Goal: Task Accomplishment & Management: Manage account settings

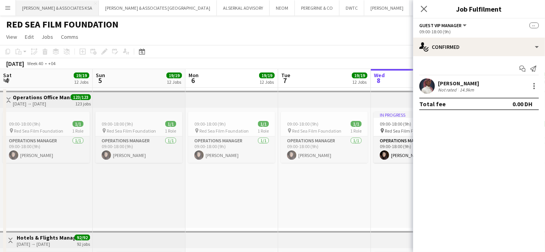
scroll to position [0, 185]
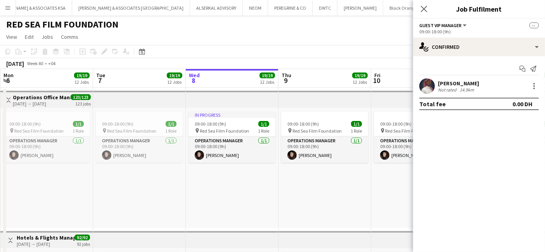
click at [8, 4] on button "Menu" at bounding box center [8, 8] width 16 height 16
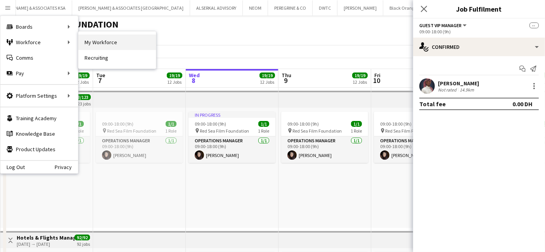
click at [95, 38] on link "My Workforce" at bounding box center [117, 43] width 78 height 16
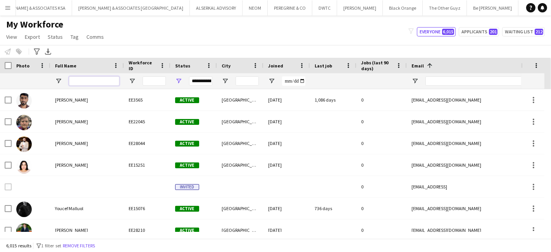
click at [88, 77] on input "Full Name Filter Input" at bounding box center [94, 80] width 50 height 9
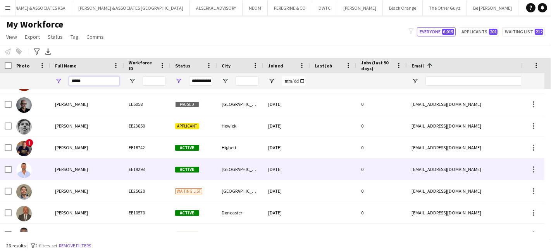
scroll to position [344, 0]
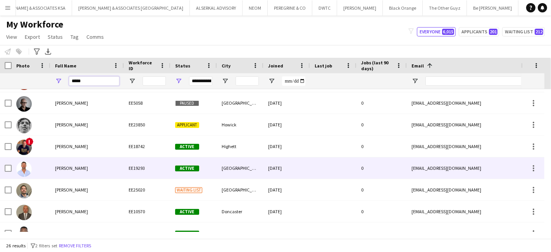
type input "*****"
click at [86, 171] on div "David O'Connor" at bounding box center [87, 167] width 74 height 21
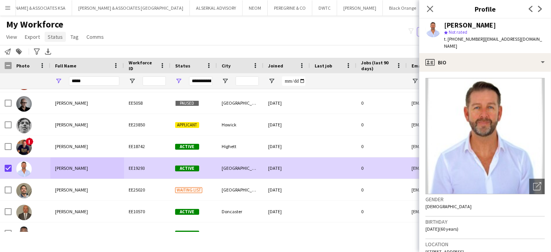
click at [59, 35] on span "Status" at bounding box center [55, 36] width 15 height 7
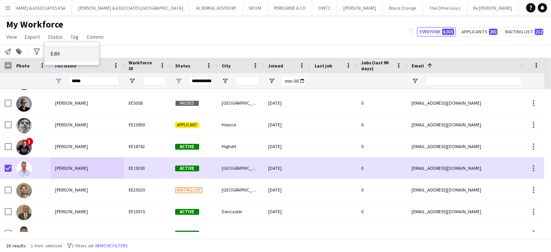
click at [54, 55] on span "Edit" at bounding box center [55, 53] width 9 height 7
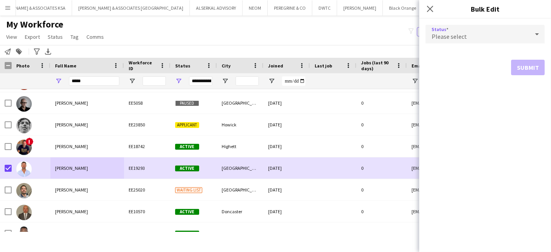
click at [459, 31] on div "Please select" at bounding box center [478, 34] width 104 height 19
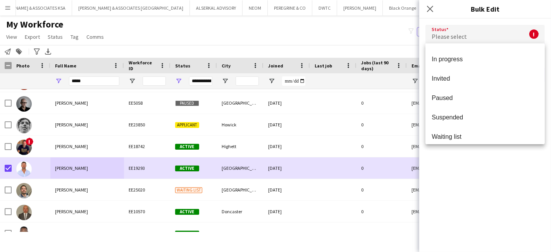
scroll to position [79, 0]
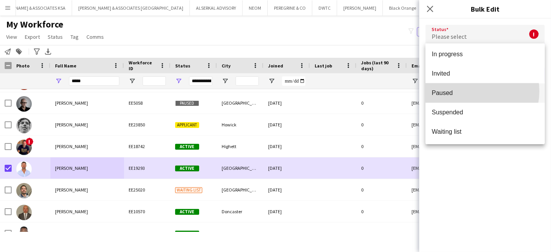
click at [474, 91] on span "Paused" at bounding box center [485, 92] width 107 height 7
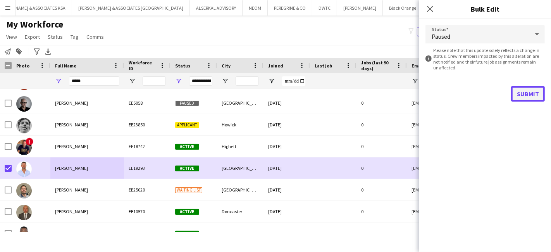
click at [520, 91] on button "Submit" at bounding box center [528, 94] width 34 height 16
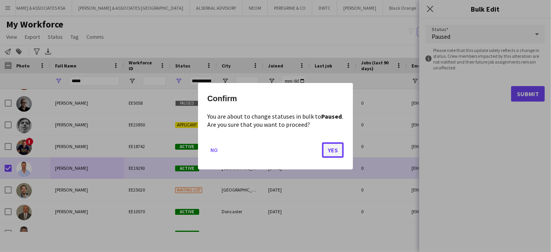
click at [333, 150] on button "Yes" at bounding box center [333, 150] width 22 height 16
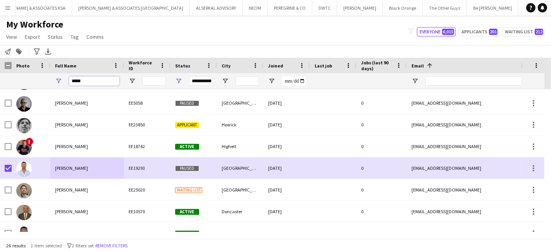
drag, startPoint x: 98, startPoint y: 79, endPoint x: 34, endPoint y: 78, distance: 64.4
click at [34, 78] on div "**********" at bounding box center [497, 81] width 995 height 16
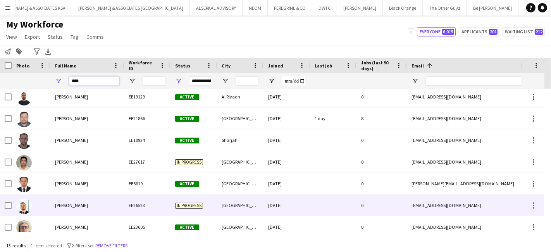
scroll to position [0, 0]
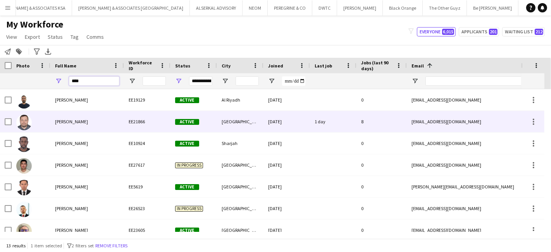
type input "****"
click at [77, 119] on span "[PERSON_NAME]" at bounding box center [71, 122] width 33 height 6
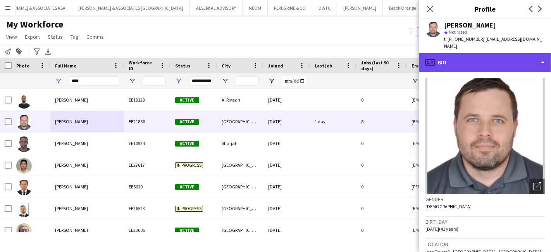
click at [456, 53] on div "profile Bio" at bounding box center [485, 62] width 132 height 19
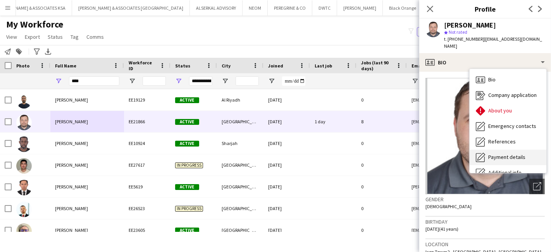
click at [500, 154] on span "Payment details" at bounding box center [506, 157] width 37 height 7
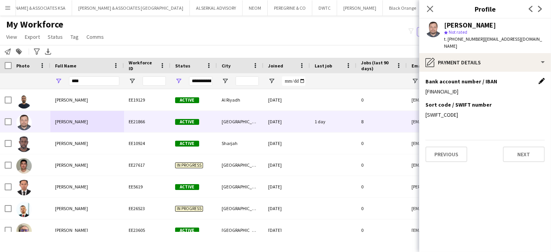
click at [544, 78] on app-icon "Edit this field" at bounding box center [542, 81] width 6 height 6
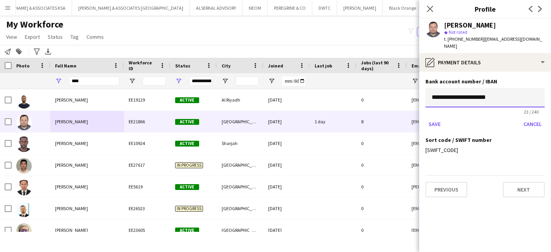
drag, startPoint x: 513, startPoint y: 90, endPoint x: 352, endPoint y: 88, distance: 160.1
click at [352, 88] on body "Menu Boards Boards Boards All jobs Status Workforce Workforce My Workforce Recr…" at bounding box center [275, 126] width 551 height 252
paste input "*****"
type input "**********"
click at [435, 118] on button "Save" at bounding box center [435, 124] width 18 height 12
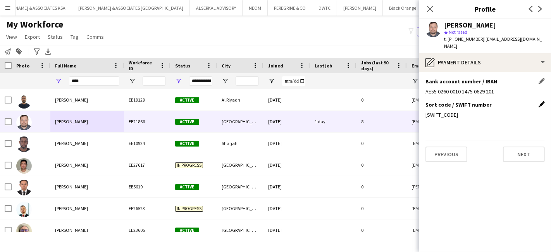
click at [540, 101] on app-icon "Edit this field" at bounding box center [542, 104] width 6 height 6
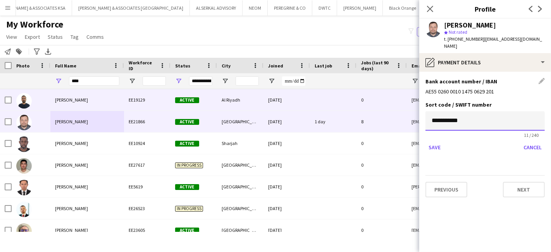
drag, startPoint x: 483, startPoint y: 113, endPoint x: 346, endPoint y: 98, distance: 137.3
click at [346, 98] on body "Menu Boards Boards Boards All jobs Status Workforce Workforce My Workforce Recr…" at bounding box center [275, 126] width 551 height 252
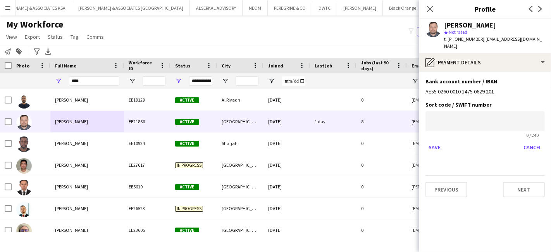
drag, startPoint x: 493, startPoint y: 85, endPoint x: 398, endPoint y: 76, distance: 95.7
click at [398, 76] on body "Menu Boards Boards Boards All jobs Status Workforce Workforce My Workforce Recr…" at bounding box center [275, 126] width 551 height 252
click at [503, 88] on div "AE55 0260 0010 1475 0629 201" at bounding box center [485, 91] width 119 height 7
drag, startPoint x: 495, startPoint y: 84, endPoint x: 483, endPoint y: 84, distance: 12.4
click at [483, 88] on div "AE55 0260 0010 1475 0629 201" at bounding box center [485, 91] width 119 height 7
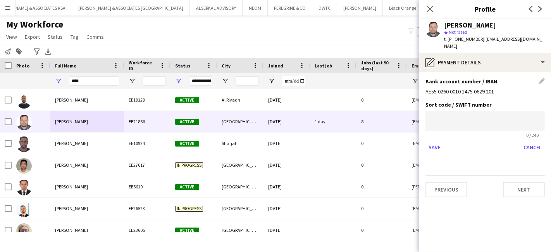
click at [508, 93] on div "Bank account number / IBAN Edit this field AE55 0260 0010 1475 0629 201" at bounding box center [485, 89] width 119 height 23
click at [478, 88] on div "AE55 0260 0010 1475 0629 201" at bounding box center [485, 91] width 119 height 7
drag, startPoint x: 492, startPoint y: 83, endPoint x: 425, endPoint y: 85, distance: 67.1
click at [426, 88] on div "AE55 0260 0010 1475 0629 201" at bounding box center [485, 91] width 119 height 7
drag, startPoint x: 457, startPoint y: 39, endPoint x: 477, endPoint y: 39, distance: 20.2
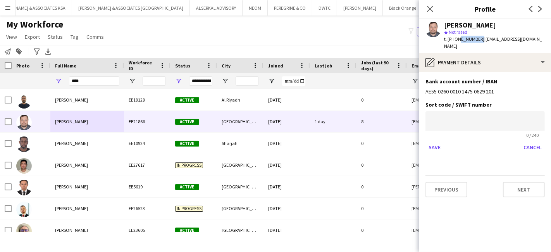
click at [477, 39] on span "t. +971585063202" at bounding box center [464, 39] width 40 height 6
copy span "585063202"
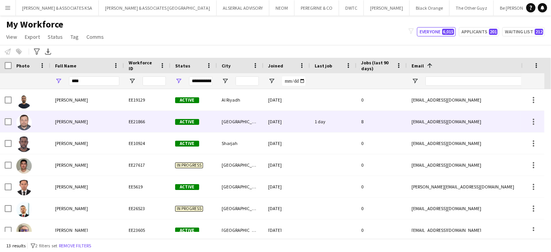
drag, startPoint x: 73, startPoint y: 125, endPoint x: 73, endPoint y: 119, distance: 5.8
click at [73, 128] on div "Edward Bolden" at bounding box center [87, 121] width 74 height 21
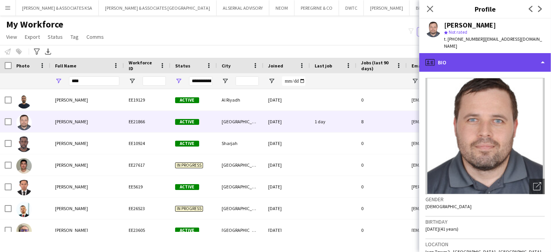
click at [465, 63] on div "profile Bio" at bounding box center [485, 62] width 132 height 19
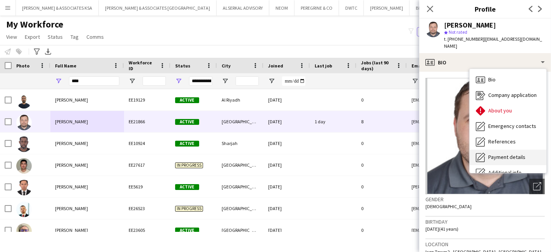
click at [499, 154] on span "Payment details" at bounding box center [506, 157] width 37 height 7
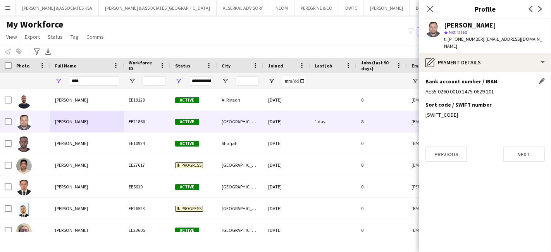
click at [493, 88] on div "AE55 0260 0010 1475 0629 201" at bounding box center [485, 91] width 119 height 7
drag, startPoint x: 494, startPoint y: 83, endPoint x: 414, endPoint y: 86, distance: 79.5
click at [414, 86] on body "Menu Boards Boards Boards All jobs Status Workforce Workforce My Workforce Recr…" at bounding box center [275, 126] width 551 height 252
click at [442, 88] on div "AE55 0260 0010 1475 0629 201" at bounding box center [485, 91] width 119 height 7
drag, startPoint x: 426, startPoint y: 84, endPoint x: 494, endPoint y: 85, distance: 67.8
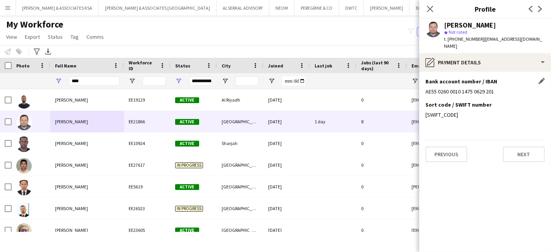
click at [494, 88] on div "AE55 0260 0010 1475 0629 201" at bounding box center [485, 91] width 119 height 7
copy div "AE55 0260 0010 1475 0629 201"
click at [540, 78] on app-icon "Edit this field" at bounding box center [542, 81] width 6 height 6
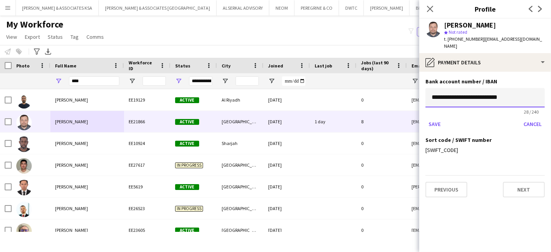
drag, startPoint x: 519, startPoint y: 93, endPoint x: 283, endPoint y: 76, distance: 237.0
click at [283, 76] on body "Menu Boards Boards Boards All jobs Status Workforce Workforce My Workforce Recr…" at bounding box center [275, 126] width 551 height 252
paste input
type input "**********"
click at [440, 119] on button "Save" at bounding box center [435, 124] width 18 height 12
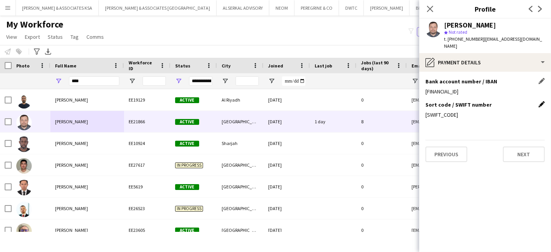
click at [540, 101] on app-icon "Edit this field" at bounding box center [542, 104] width 6 height 6
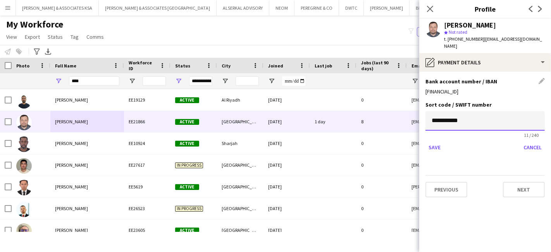
drag, startPoint x: 478, startPoint y: 116, endPoint x: 416, endPoint y: 117, distance: 62.8
click at [416, 117] on body "Menu Boards Boards Boards All jobs Status Workforce Workforce My Workforce Recr…" at bounding box center [275, 126] width 551 height 252
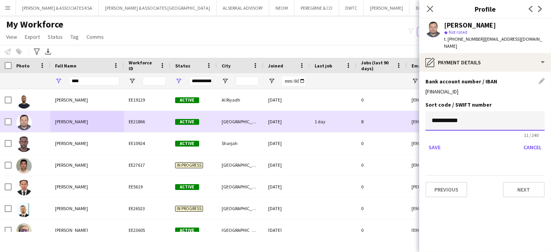
paste input
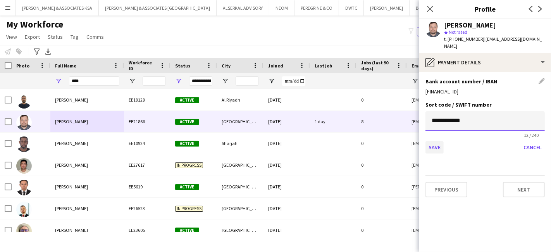
type input "**********"
click at [434, 141] on button "Save" at bounding box center [435, 147] width 18 height 12
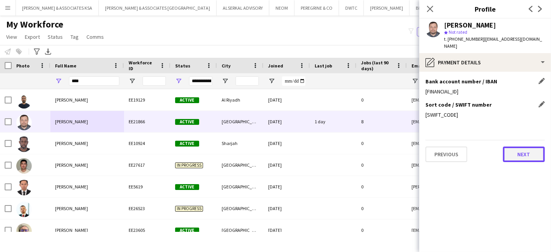
click at [520, 150] on button "Next" at bounding box center [524, 155] width 42 height 16
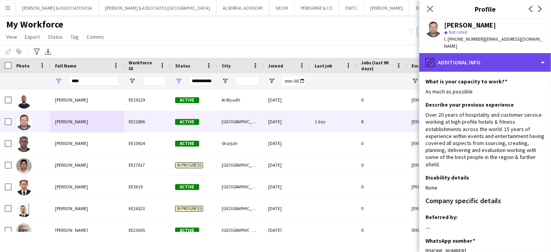
click at [465, 55] on div "pencil4 Additional info" at bounding box center [485, 62] width 132 height 19
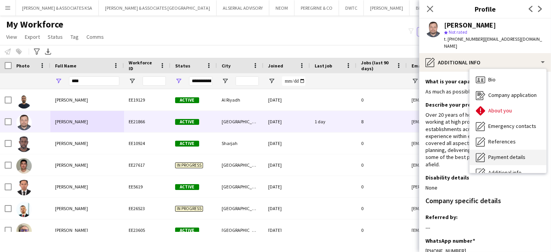
click at [491, 154] on span "Payment details" at bounding box center [506, 157] width 37 height 7
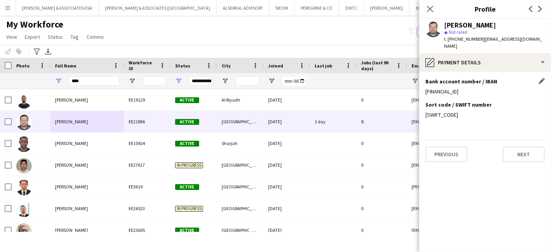
click at [427, 88] on div "Bank account number / IBAN Edit this field AE550260001014750529201" at bounding box center [485, 89] width 119 height 23
drag, startPoint x: 426, startPoint y: 83, endPoint x: 487, endPoint y: 85, distance: 60.9
click at [487, 88] on div "AE550260001014750529201" at bounding box center [485, 91] width 119 height 7
copy div "AE550260001014750529201"
click at [499, 89] on div "Bank account number / IBAN Edit this field AE550260001014750529201" at bounding box center [485, 89] width 119 height 23
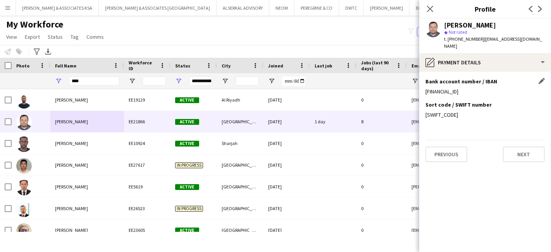
drag, startPoint x: 498, startPoint y: 86, endPoint x: 426, endPoint y: 86, distance: 71.3
click at [426, 88] on div "AE550260001014750529201" at bounding box center [485, 91] width 119 height 7
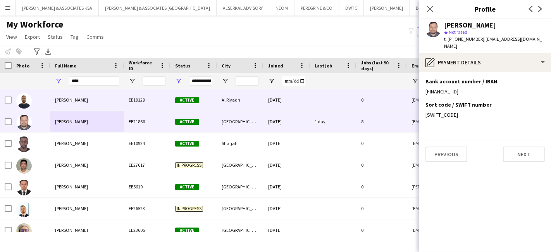
copy div "AE550260001014750529201"
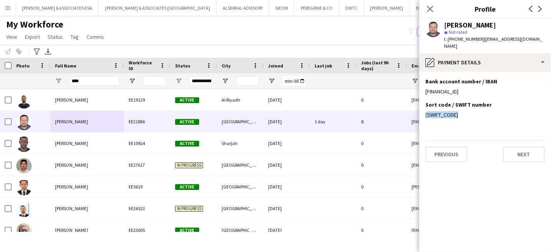
drag, startPoint x: 459, startPoint y: 107, endPoint x: 425, endPoint y: 109, distance: 34.2
click at [425, 109] on app-section-data-types "Bank account number / IBAN Edit this field AE550260001014750529201 Sort code / …" at bounding box center [485, 162] width 132 height 180
copy div "EBILAEADXXX"
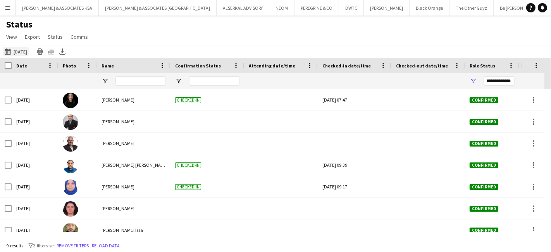
click at [28, 48] on button "[DATE] to [DATE] [DATE]" at bounding box center [16, 51] width 26 height 9
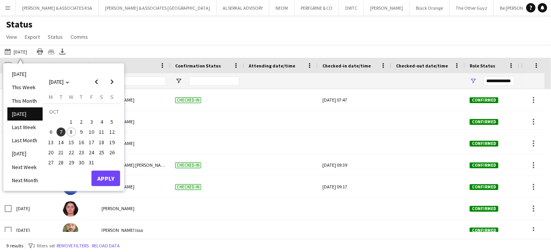
click at [69, 130] on span "8" at bounding box center [71, 132] width 9 height 9
click at [107, 176] on button "Apply" at bounding box center [105, 179] width 29 height 16
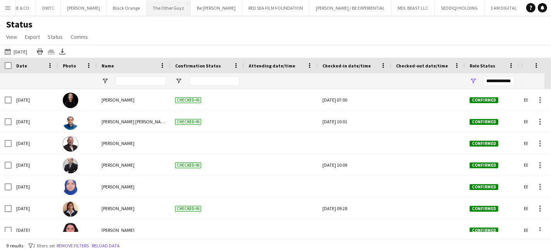
scroll to position [0, 321]
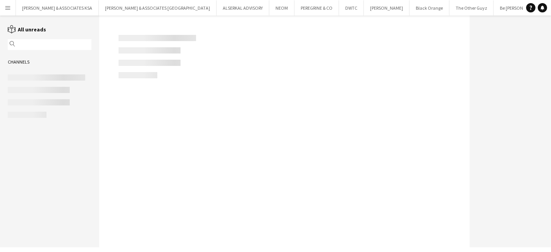
click at [10, 4] on button "Menu" at bounding box center [8, 8] width 16 height 16
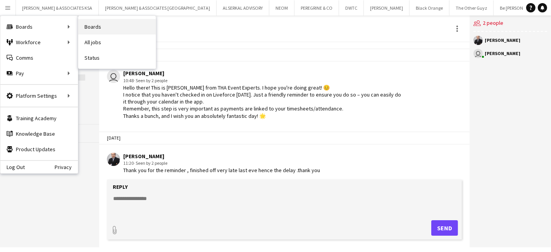
scroll to position [85, 0]
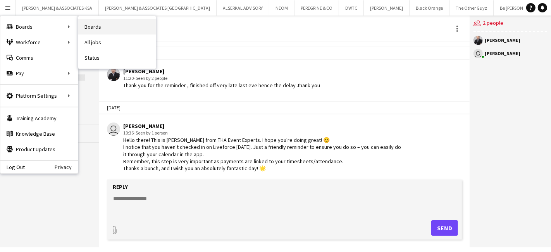
click at [90, 26] on link "Boards" at bounding box center [117, 27] width 78 height 16
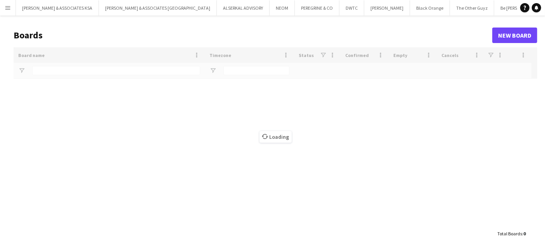
type input "****"
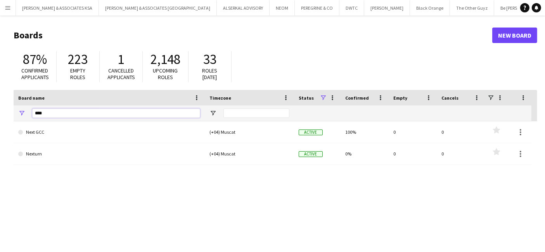
drag, startPoint x: 82, startPoint y: 110, endPoint x: 2, endPoint y: 110, distance: 80.3
click at [3, 113] on main "Boards New Board 87% Confirmed applicants 223 Empty roles 1 Cancelled applicant…" at bounding box center [272, 156] width 545 height 280
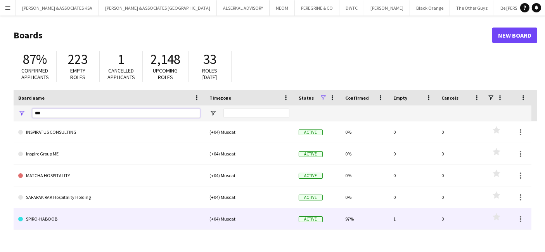
type input "***"
click at [54, 220] on link "SPIRO-HABOOB" at bounding box center [109, 219] width 182 height 22
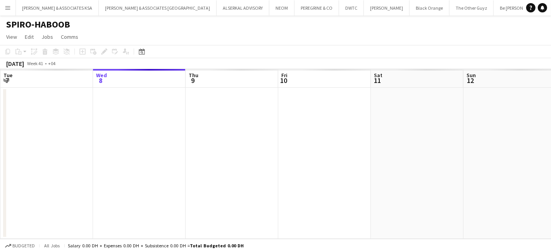
scroll to position [0, 365]
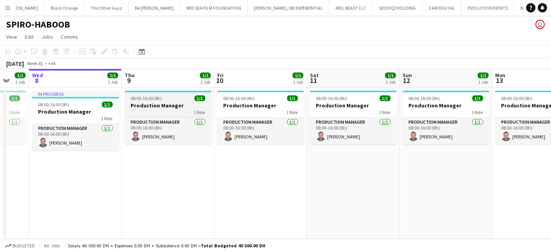
drag, startPoint x: 278, startPoint y: 182, endPoint x: 127, endPoint y: 108, distance: 168.2
click at [167, 166] on app-calendar-viewport "Sun 5 1/1 1 Job Mon 6 1/1 1 Job Tue 7 1/1 1 Job Wed 8 1/1 1 Job Thu 9 1/1 1 Job…" at bounding box center [275, 154] width 551 height 170
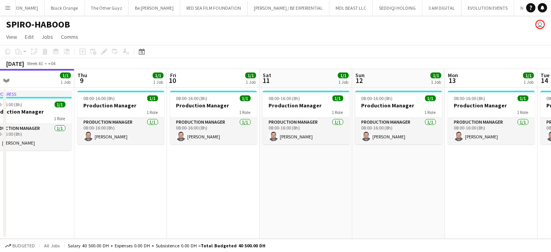
click at [9, 9] on app-icon "Menu" at bounding box center [8, 8] width 6 height 6
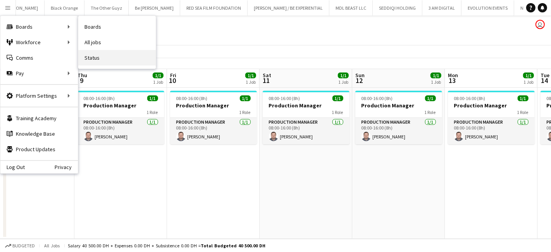
click at [107, 57] on link "Status" at bounding box center [117, 58] width 78 height 16
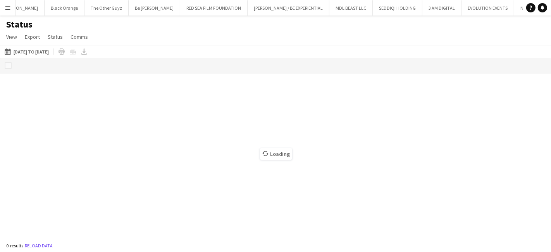
scroll to position [0, 364]
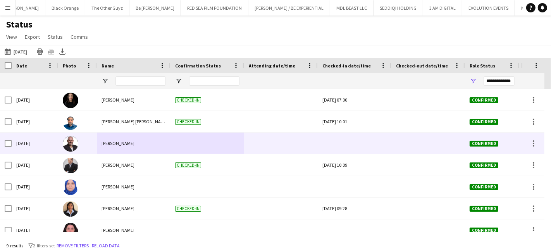
drag, startPoint x: 276, startPoint y: 136, endPoint x: 116, endPoint y: 136, distance: 159.3
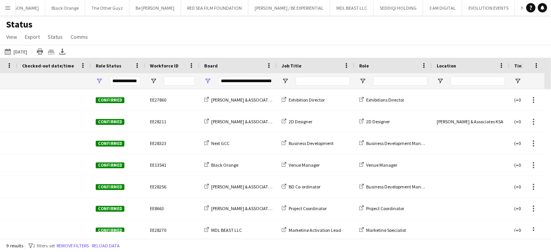
scroll to position [0, 418]
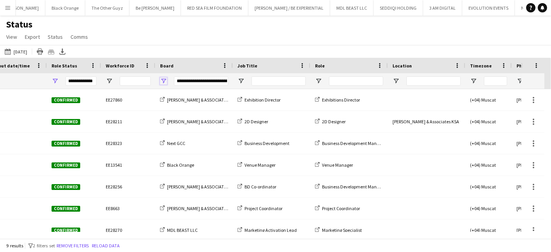
click at [163, 79] on span "Open Filter Menu" at bounding box center [163, 81] width 7 height 7
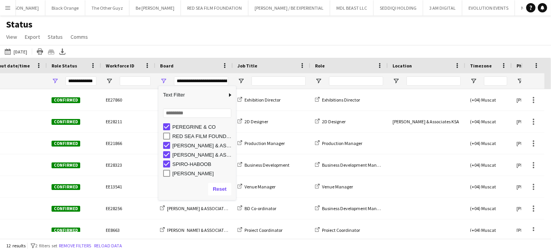
scroll to position [48, 0]
type input "**********"
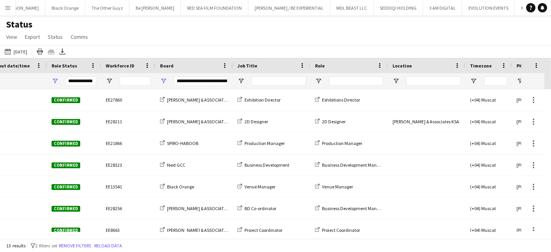
click at [217, 38] on div "Status View Views Default view New view Update view Delete view Edit name Custo…" at bounding box center [275, 32] width 551 height 26
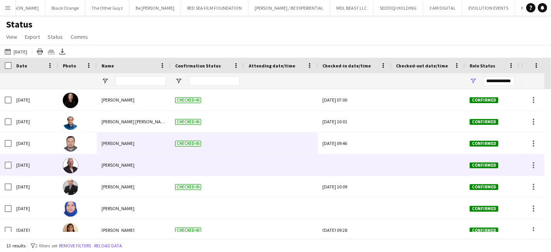
scroll to position [0, 0]
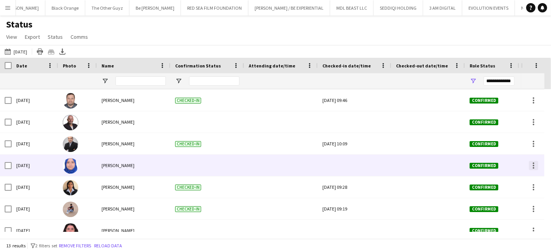
click at [534, 168] on div at bounding box center [533, 165] width 9 height 9
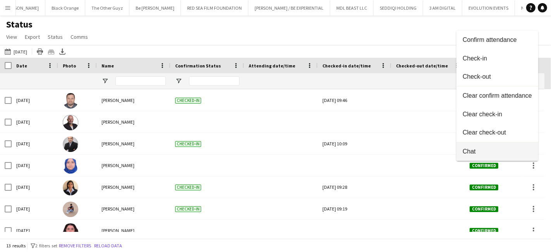
click at [475, 152] on span "Chat" at bounding box center [497, 151] width 69 height 7
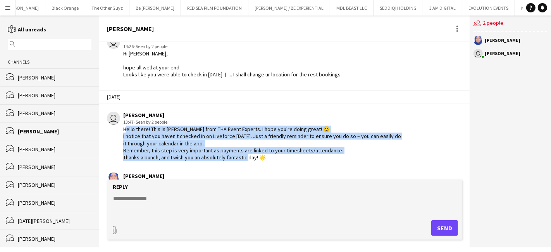
drag, startPoint x: 124, startPoint y: 124, endPoint x: 279, endPoint y: 154, distance: 157.8
click at [279, 154] on div "Hello there! This is Glenda from THA Event Experts. I hope you're doing great! …" at bounding box center [263, 143] width 280 height 35
copy div "Hello there! This is Glenda from THA Event Experts. I hope you're doing great! …"
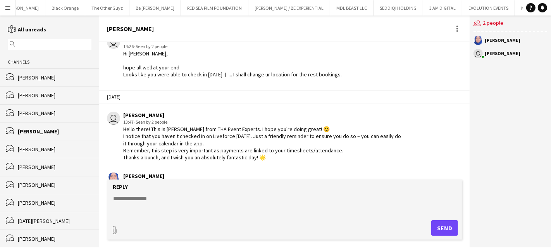
click at [133, 198] on textarea at bounding box center [285, 205] width 347 height 20
paste textarea "**********"
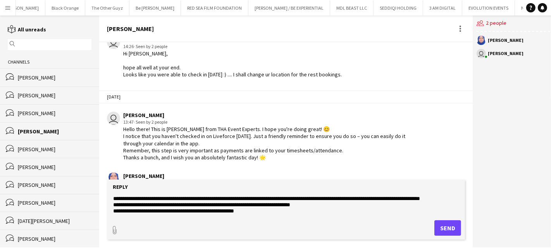
type textarea "**********"
click at [446, 227] on button "Send" at bounding box center [448, 228] width 27 height 16
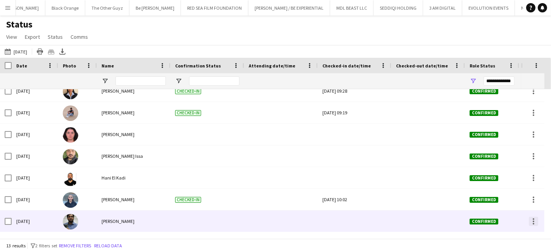
click at [529, 222] on div at bounding box center [533, 221] width 9 height 9
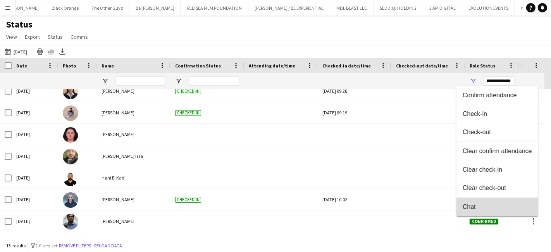
click at [476, 209] on span "Chat" at bounding box center [497, 207] width 69 height 7
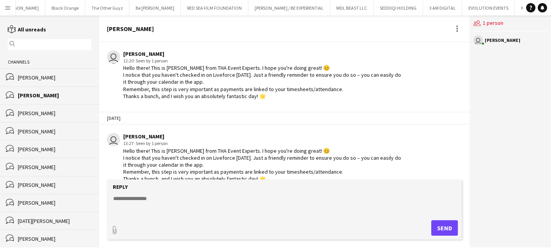
click at [146, 200] on textarea at bounding box center [285, 205] width 347 height 20
paste textarea "**********"
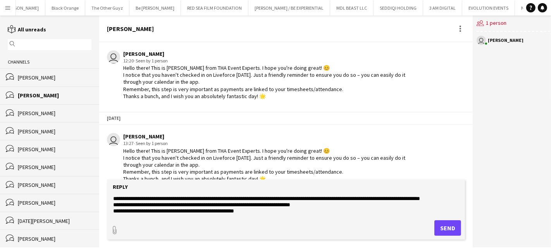
type textarea "**********"
click at [440, 229] on button "Send" at bounding box center [448, 228] width 27 height 16
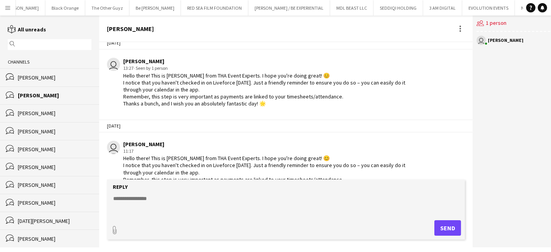
click at [9, 5] on app-icon "Menu" at bounding box center [8, 8] width 6 height 6
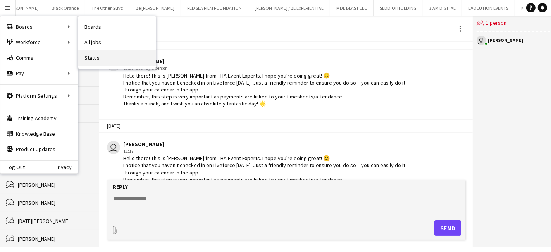
click at [107, 55] on link "Status" at bounding box center [117, 58] width 78 height 16
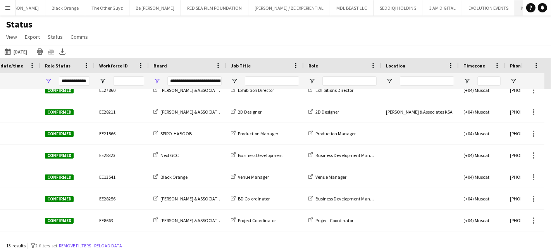
click at [515, 6] on button "Next GCC Close" at bounding box center [530, 7] width 31 height 15
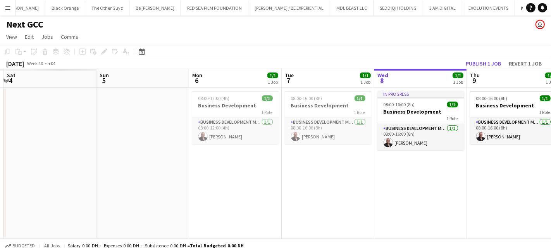
drag, startPoint x: 509, startPoint y: 193, endPoint x: 551, endPoint y: 192, distance: 41.9
click at [551, 192] on app-calendar-viewport "Thu 2 Fri 3 Sat 4 Sun 5 Mon 6 1/1 1 Job Tue 7 1/1 1 Job Wed 8 1/1 1 Job Thu 9 1…" at bounding box center [275, 154] width 551 height 170
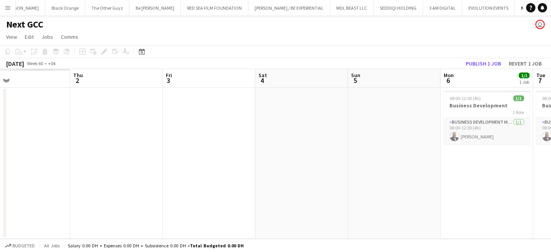
drag, startPoint x: 299, startPoint y: 204, endPoint x: 551, endPoint y: 205, distance: 252.0
click at [551, 205] on app-calendar-viewport "Mon 29 Tue 30 Wed 1 Thu 2 Fri 3 Sat 4 Sun 5 Mon 6 1/1 1 Job Tue 7 1/1 1 Job Wed…" at bounding box center [275, 154] width 551 height 170
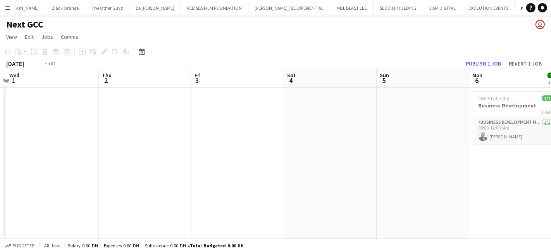
drag, startPoint x: 278, startPoint y: 211, endPoint x: 484, endPoint y: 212, distance: 205.5
click at [492, 211] on app-calendar-viewport "Mon 29 Tue 30 Wed 1 Thu 2 Fri 3 Sat 4 Sun 5 Mon 6 1/1 1 Job Tue 7 1/1 1 Job Wed…" at bounding box center [275, 154] width 551 height 170
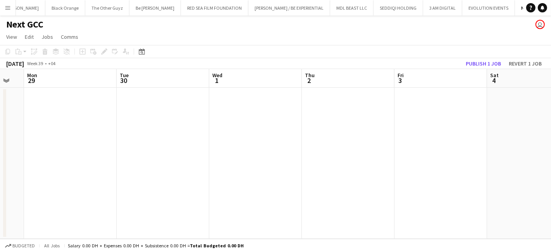
drag, startPoint x: 250, startPoint y: 214, endPoint x: 449, endPoint y: 224, distance: 199.1
click at [453, 222] on app-calendar-viewport "Sat 27 Sun 28 Mon 29 Tue 30 Wed 1 Thu 2 Fri 3 Sat 4 Sun 5 Mon 6 1/1 1 Job Tue 7…" at bounding box center [275, 154] width 551 height 170
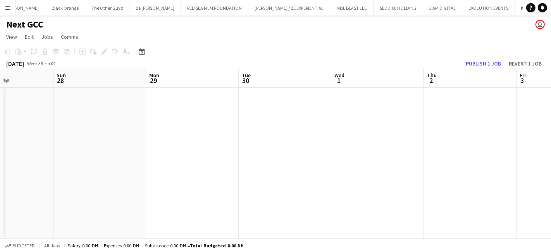
drag, startPoint x: 264, startPoint y: 217, endPoint x: 480, endPoint y: 214, distance: 216.0
click at [480, 214] on app-calendar-viewport "Thu 25 Fri 26 Sat 27 Sun 28 Mon 29 Tue 30 Wed 1 Thu 2 Fri 3 Sat 4 Sun 5" at bounding box center [275, 154] width 551 height 170
drag, startPoint x: 452, startPoint y: 197, endPoint x: 432, endPoint y: 203, distance: 20.4
click at [450, 198] on app-calendar-viewport "Sun 21 Mon 22 Tue 23 Wed 24 Thu 25 Fri 26 Sat 27 Sun 28 Mon 29 Tue 30 Wed 1" at bounding box center [275, 154] width 551 height 170
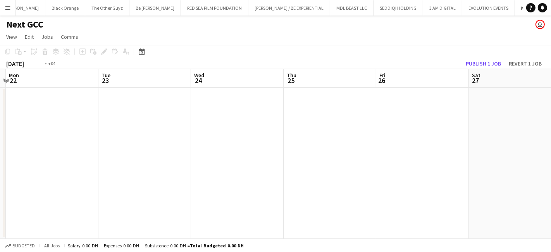
drag, startPoint x: 366, startPoint y: 204, endPoint x: 476, endPoint y: 206, distance: 109.7
click at [476, 206] on app-calendar-viewport "Sat 20 Sun 21 Mon 22 Tue 23 Wed 24 Thu 25 Fri 26 Sat 27 Sun 28 Mon 29 Tue 30" at bounding box center [275, 154] width 551 height 170
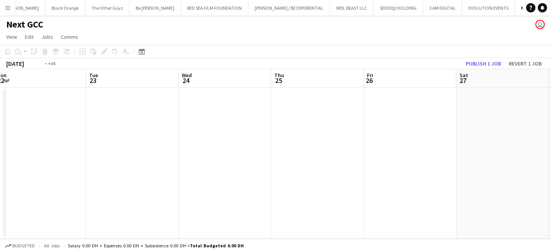
drag, startPoint x: 262, startPoint y: 202, endPoint x: -8, endPoint y: 213, distance: 270.4
click at [0, 213] on html "Menu Boards Boards Boards All jobs Status Workforce Workforce My Workforce Recr…" at bounding box center [275, 126] width 551 height 252
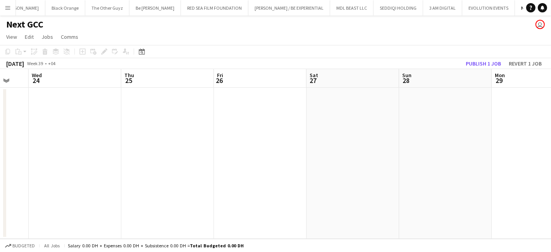
drag, startPoint x: 313, startPoint y: 229, endPoint x: 80, endPoint y: 223, distance: 233.1
click at [80, 223] on app-calendar-viewport "Sat 20 Sun 21 Mon 22 Tue 23 Wed 24 Thu 25 Fri 26 Sat 27 Sun 28 Mon 29 Tue 30" at bounding box center [275, 154] width 551 height 170
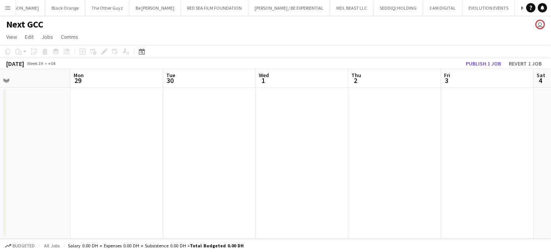
drag, startPoint x: 228, startPoint y: 183, endPoint x: 180, endPoint y: 178, distance: 48.3
click at [181, 180] on app-calendar-viewport "Thu 25 Fri 26 Sat 27 Sun 28 Mon 29 Tue 30 Wed 1 Thu 2 Fri 3 Sat 4 Sun 5" at bounding box center [275, 154] width 551 height 170
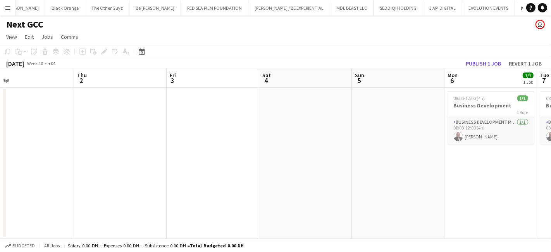
drag, startPoint x: 203, startPoint y: 177, endPoint x: 180, endPoint y: 173, distance: 22.8
click at [140, 176] on app-calendar-viewport "Mon 29 Tue 30 Wed 1 Thu 2 Fri 3 Sat 4 Sun 5 Mon 6 1/1 1 Job Tue 7 1/1 1 Job Wed…" at bounding box center [275, 154] width 551 height 170
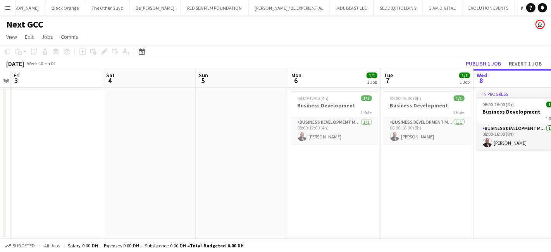
drag, startPoint x: 296, startPoint y: 173, endPoint x: 309, endPoint y: 149, distance: 27.8
click at [295, 173] on app-calendar-viewport "Tue 30 Wed 1 Thu 2 Fri 3 Sat 4 Sun 5 Mon 6 1/1 1 Job Tue 7 1/1 1 Job Wed 8 1/1 …" at bounding box center [275, 154] width 551 height 170
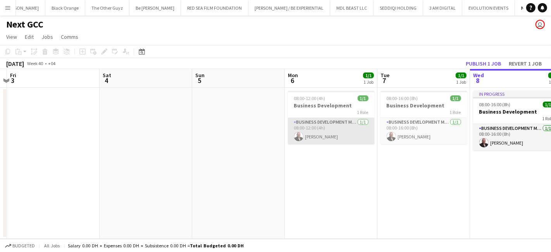
click at [321, 123] on app-card-role "Business Development Manager 1/1 08:00-12:00 (4h) Karim Naoum" at bounding box center [331, 131] width 87 height 26
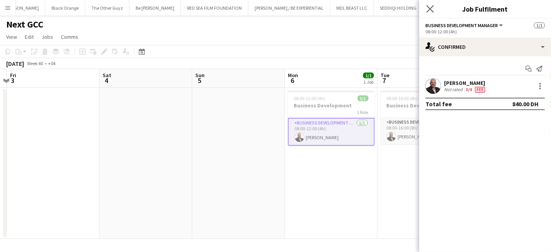
click at [433, 3] on app-icon "Close pop-in" at bounding box center [430, 8] width 11 height 11
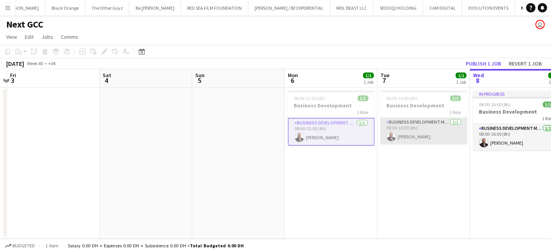
click at [413, 125] on app-card-role "Business Development Manager 1/1 08:00-16:00 (8h) Karim Naoum" at bounding box center [424, 131] width 87 height 26
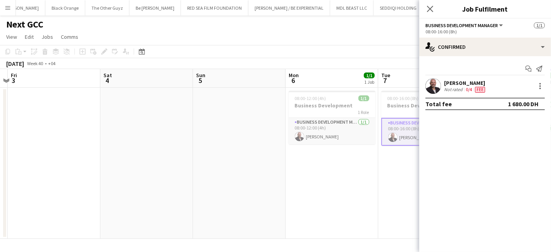
click at [361, 175] on app-date-cell "08:00-12:00 (4h) 1/1 Business Development 1 Role Business Development Manager 1…" at bounding box center [332, 163] width 93 height 151
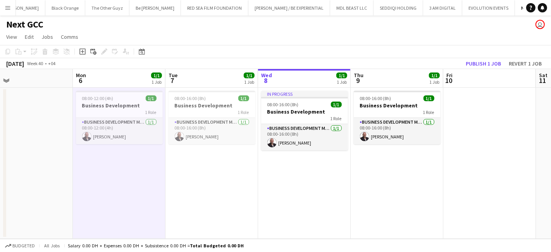
drag, startPoint x: 411, startPoint y: 173, endPoint x: 196, endPoint y: 167, distance: 214.9
click at [196, 167] on app-calendar-viewport "Thu 2 Fri 3 Sat 4 Sun 5 Mon 6 1/1 1 Job Tue 7 1/1 1 Job Wed 8 1/1 1 Job Thu 9 1…" at bounding box center [275, 154] width 551 height 170
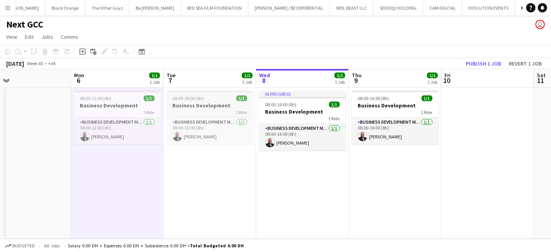
click at [193, 109] on div "1 Role" at bounding box center [210, 112] width 87 height 6
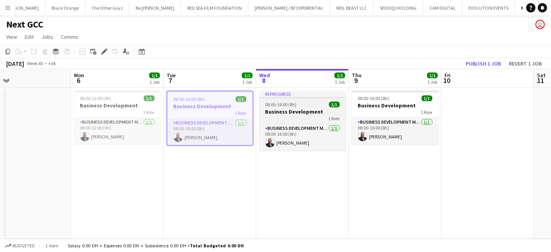
click at [300, 109] on h3 "Business Development" at bounding box center [302, 111] width 87 height 7
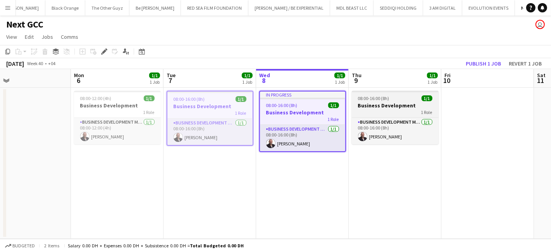
click at [377, 107] on h3 "Business Development" at bounding box center [395, 105] width 87 height 7
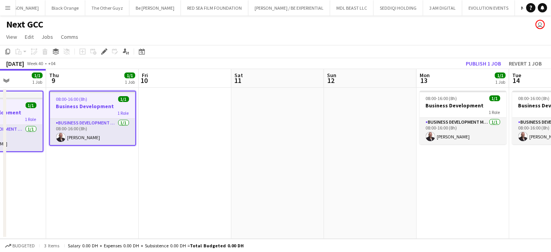
drag, startPoint x: 395, startPoint y: 171, endPoint x: 28, endPoint y: 172, distance: 367.5
click at [28, 172] on app-calendar-viewport "Mon 6 1/1 1 Job Tue 7 1/1 1 Job Wed 8 1/1 1 Job Thu 9 1/1 1 Job Fri 10 Sat 11 S…" at bounding box center [275, 154] width 551 height 170
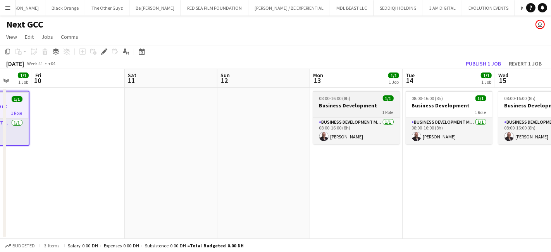
click at [345, 105] on h3 "Business Development" at bounding box center [356, 105] width 87 height 7
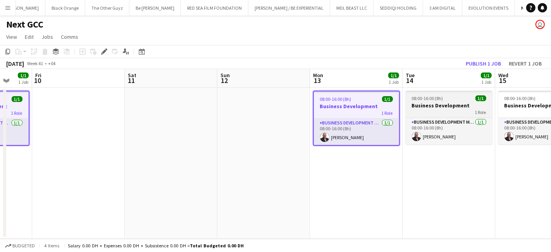
click at [430, 105] on h3 "Business Development" at bounding box center [449, 105] width 87 height 7
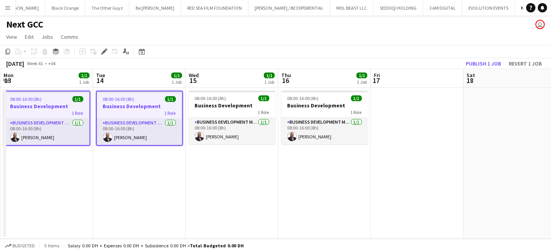
drag, startPoint x: 473, startPoint y: 177, endPoint x: 160, endPoint y: 178, distance: 312.5
click at [160, 179] on app-calendar-viewport "Fri 10 Sat 11 Sun 12 Mon 13 1/1 1 Job Tue 14 1/1 1 Job Wed 15 1/1 1 Job Thu 16 …" at bounding box center [275, 154] width 551 height 170
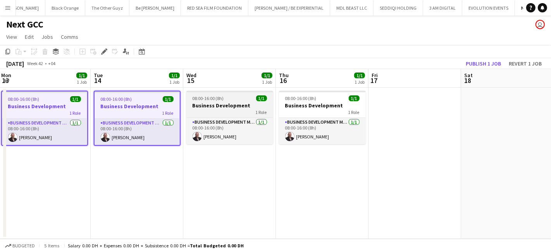
click at [230, 106] on h3 "Business Development" at bounding box center [229, 105] width 87 height 7
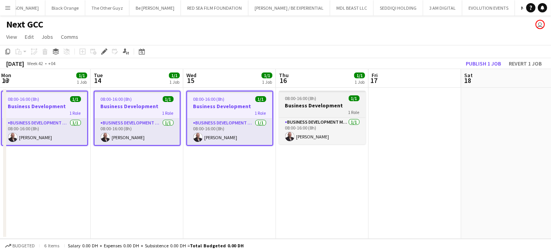
click at [317, 105] on h3 "Business Development" at bounding box center [322, 105] width 87 height 7
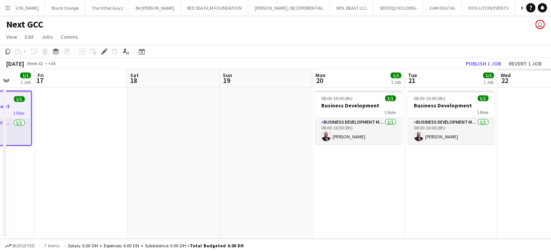
drag, startPoint x: 436, startPoint y: 175, endPoint x: -38, endPoint y: 174, distance: 474.5
click at [0, 174] on html "Menu Boards Boards Boards All jobs Status Workforce Workforce My Workforce Recr…" at bounding box center [275, 126] width 551 height 252
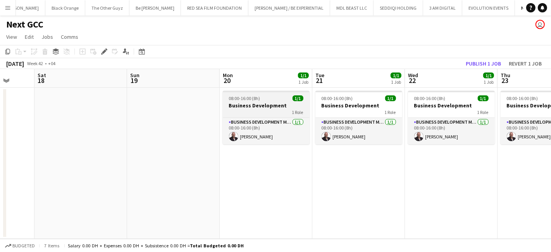
click at [247, 109] on h3 "Business Development" at bounding box center [266, 105] width 87 height 7
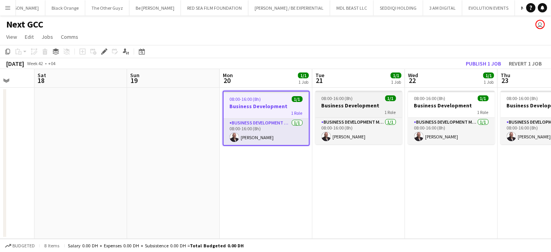
click at [348, 108] on h3 "Business Development" at bounding box center [359, 105] width 87 height 7
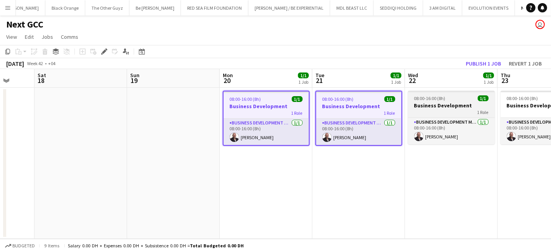
click at [465, 110] on div "1 Role" at bounding box center [451, 112] width 87 height 6
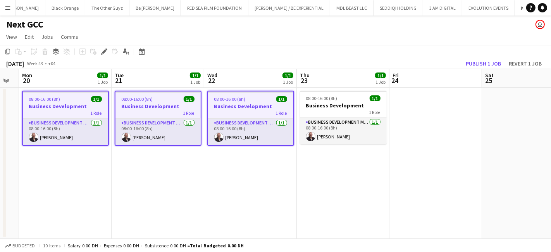
drag, startPoint x: 478, startPoint y: 183, endPoint x: 181, endPoint y: 179, distance: 296.6
click at [182, 181] on app-calendar-viewport "Fri 17 Sat 18 Sun 19 Mon 20 1/1 1 Job Tue 21 1/1 1 Job Wed 22 1/1 1 Job Thu 23 …" at bounding box center [275, 154] width 551 height 170
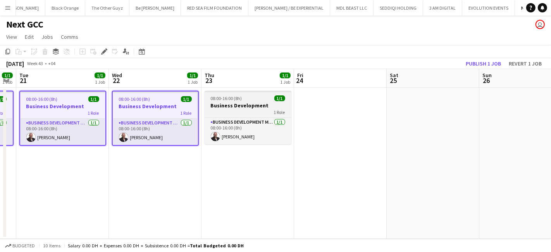
click at [233, 112] on div "1 Role" at bounding box center [248, 112] width 87 height 6
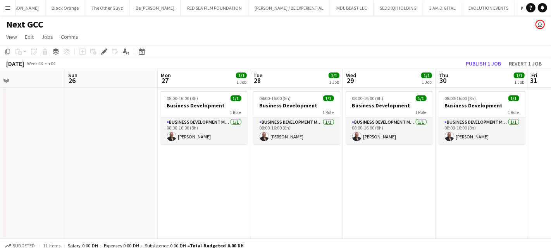
drag, startPoint x: 427, startPoint y: 166, endPoint x: -6, endPoint y: 177, distance: 433.6
click at [0, 177] on html "Menu Boards Boards Boards All jobs Status Workforce Workforce My Workforce Recr…" at bounding box center [275, 126] width 551 height 252
drag, startPoint x: 191, startPoint y: 109, endPoint x: 207, endPoint y: 109, distance: 16.7
click at [191, 109] on h3 "Business Development" at bounding box center [204, 105] width 87 height 7
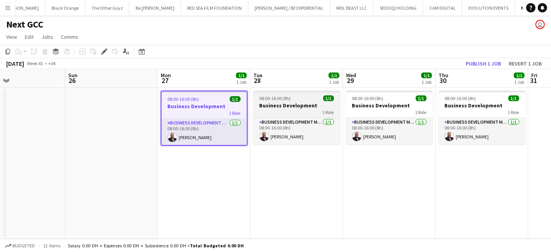
click at [264, 110] on div "1 Role" at bounding box center [297, 112] width 87 height 6
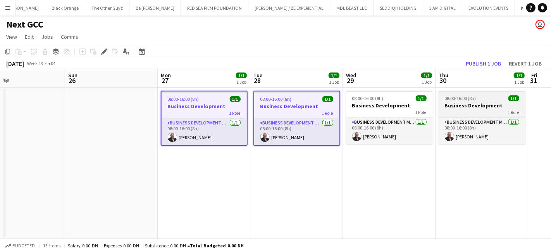
drag, startPoint x: 365, startPoint y: 111, endPoint x: 451, endPoint y: 112, distance: 85.7
click at [368, 111] on app-calendar-viewport "Wed 22 1/1 1 Job Thu 23 1/1 1 Job Fri 24 Sat 25 Sun 26 Mon 27 1/1 1 Job Tue 28 …" at bounding box center [275, 154] width 551 height 170
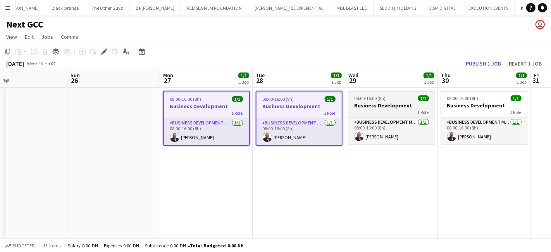
click at [412, 112] on div "1 Role" at bounding box center [392, 112] width 87 height 6
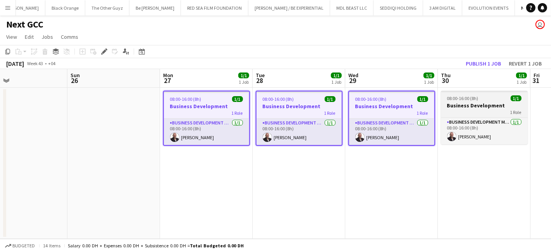
click at [460, 109] on div "1 Role" at bounding box center [484, 112] width 87 height 6
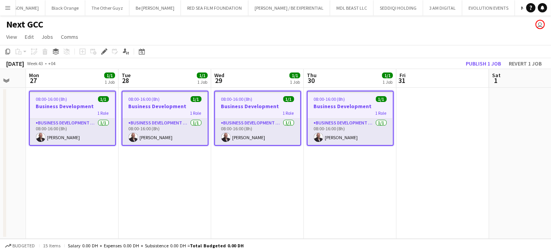
drag, startPoint x: 410, startPoint y: 173, endPoint x: 296, endPoint y: 163, distance: 114.4
click at [314, 181] on app-calendar-viewport "Sat 25 Sun 26 Mon 27 1/1 1 Job Tue 28 1/1 1 Job Wed 29 1/1 1 Job Thu 30 1/1 1 J…" at bounding box center [275, 154] width 551 height 170
click at [104, 51] on icon at bounding box center [104, 52] width 4 height 4
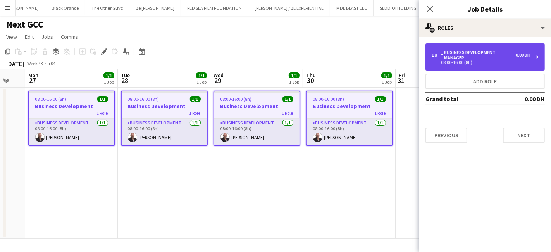
click at [464, 55] on div "Business Development Manager" at bounding box center [478, 55] width 75 height 11
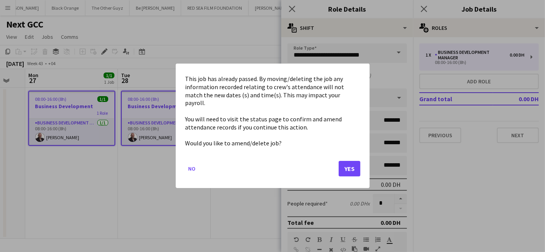
click at [341, 80] on body "Menu Boards Boards Boards All jobs Status Workforce Workforce My Workforce Recr…" at bounding box center [272, 126] width 545 height 252
click at [350, 167] on button "Yes" at bounding box center [349, 169] width 22 height 16
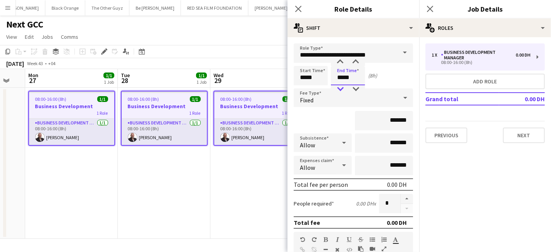
drag, startPoint x: 343, startPoint y: 78, endPoint x: 344, endPoint y: 89, distance: 11.7
click at [343, 79] on input "*****" at bounding box center [348, 75] width 34 height 19
type input "*****"
click at [326, 98] on div "Fixed" at bounding box center [346, 97] width 104 height 19
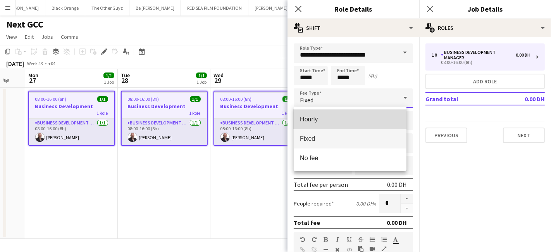
click at [320, 118] on span "Hourly" at bounding box center [350, 119] width 100 height 7
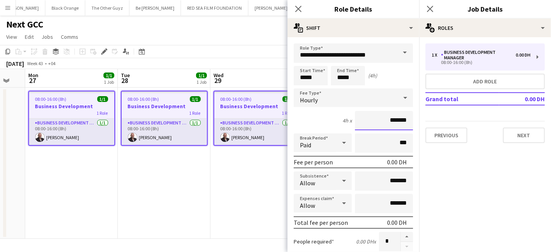
click at [373, 120] on input "*******" at bounding box center [384, 120] width 58 height 19
type input "*********"
click at [525, 136] on button "Next" at bounding box center [524, 136] width 42 height 16
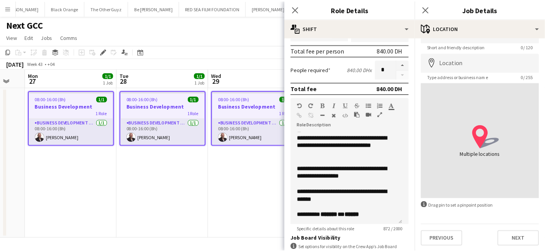
scroll to position [270, 0]
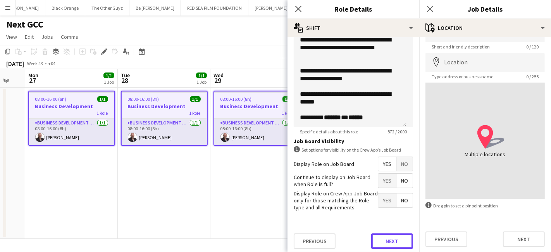
click at [391, 240] on button "Next" at bounding box center [392, 241] width 42 height 16
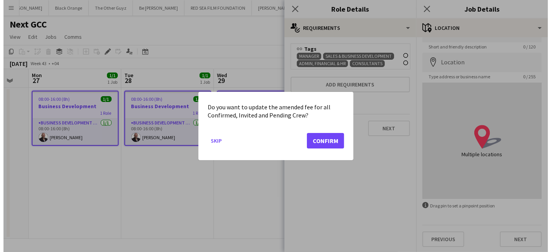
scroll to position [0, 0]
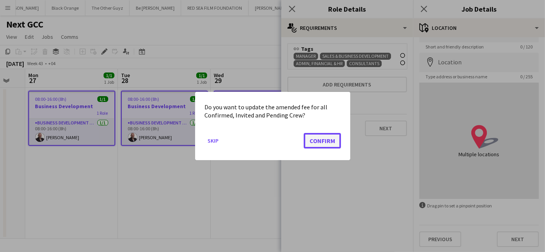
click at [319, 140] on button "Confirm" at bounding box center [322, 141] width 37 height 16
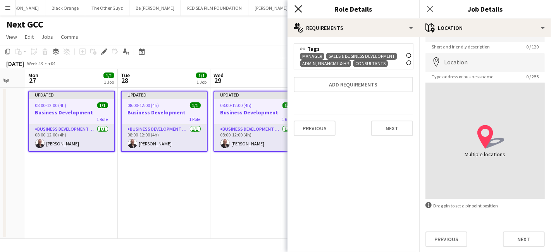
click at [298, 9] on icon "Close pop-in" at bounding box center [298, 8] width 7 height 7
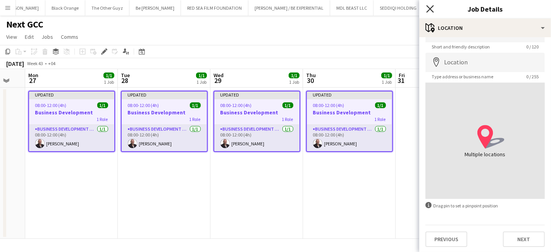
click at [426, 9] on icon "Close pop-in" at bounding box center [429, 8] width 7 height 7
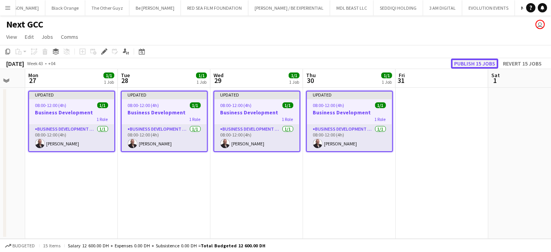
click at [463, 64] on button "Publish 15 jobs" at bounding box center [474, 64] width 47 height 10
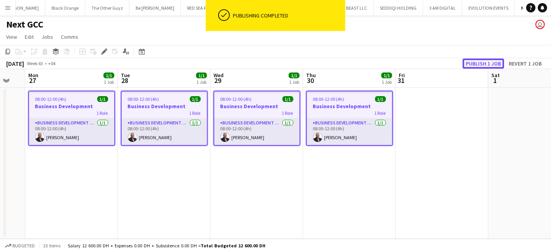
click at [476, 63] on button "Publish 1 job" at bounding box center [483, 64] width 41 height 10
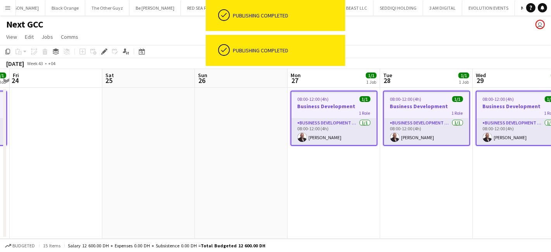
drag, startPoint x: 235, startPoint y: 188, endPoint x: 498, endPoint y: 171, distance: 264.2
click at [498, 171] on app-calendar-viewport "Wed 22 1/1 1 Job Thu 23 1/1 1 Job Fri 24 Sat 25 Sun 26 Mon 27 1/1 1 Job Tue 28 …" at bounding box center [275, 154] width 551 height 170
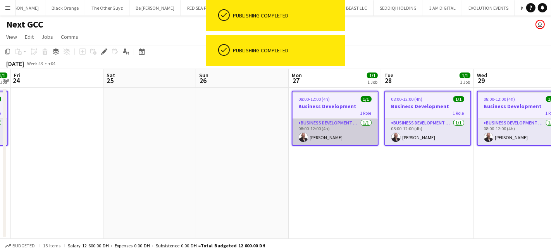
click at [323, 126] on app-card-role "Business Development Manager 1/1 08:00-12:00 (4h) Karim Naoum" at bounding box center [335, 132] width 85 height 26
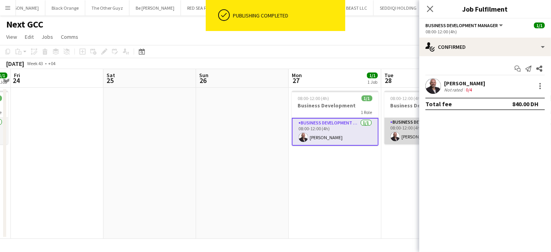
click at [399, 118] on app-card-role "Business Development Manager 1/1 08:00-12:00 (4h) Karim Naoum" at bounding box center [428, 131] width 87 height 26
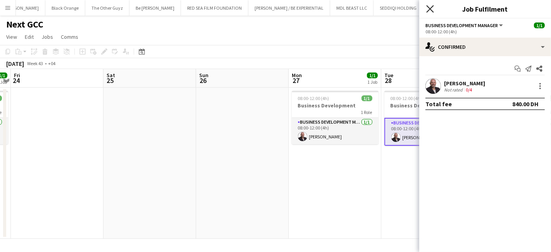
click at [432, 11] on icon "Close pop-in" at bounding box center [429, 8] width 7 height 7
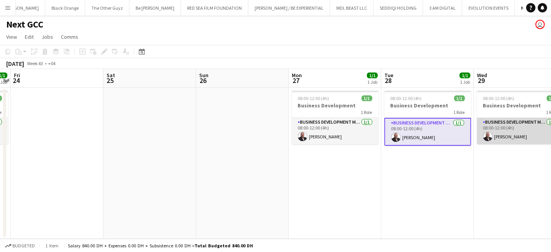
click at [488, 125] on app-card-role "Business Development Manager 1/1 08:00-12:00 (4h) Karim Naoum" at bounding box center [520, 131] width 87 height 26
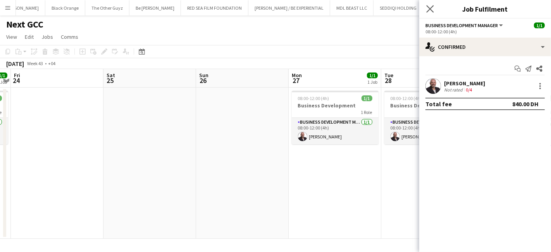
click at [434, 7] on app-icon "Close pop-in" at bounding box center [430, 8] width 11 height 11
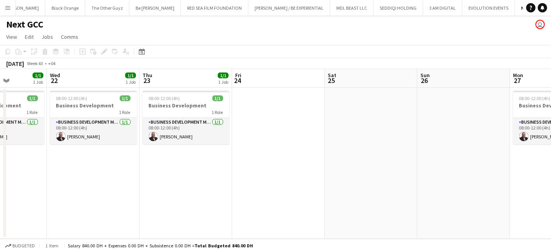
drag, startPoint x: 223, startPoint y: 176, endPoint x: 445, endPoint y: 156, distance: 223.4
click at [445, 156] on app-calendar-viewport "Sun 19 Mon 20 1/1 1 Job Tue 21 1/1 1 Job Wed 22 1/1 1 Job Thu 23 1/1 1 Job Fri …" at bounding box center [275, 154] width 551 height 170
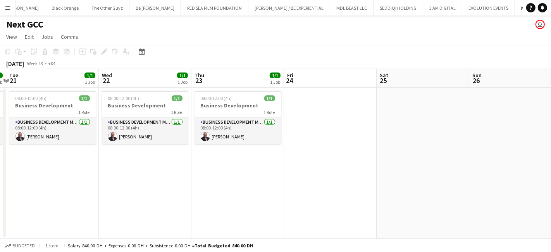
click at [402, 170] on app-calendar-viewport "Sun 19 Mon 20 1/1 1 Job Tue 21 1/1 1 Job Wed 22 1/1 1 Job Thu 23 1/1 1 Job Fri …" at bounding box center [275, 154] width 551 height 170
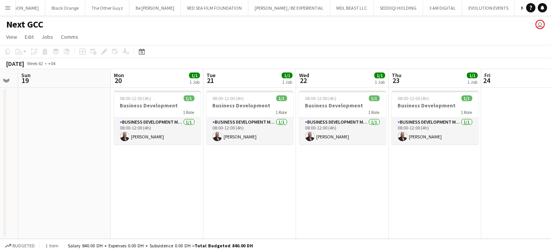
drag, startPoint x: 244, startPoint y: 203, endPoint x: 330, endPoint y: 190, distance: 86.7
click at [330, 190] on app-calendar-viewport "Fri 17 Sat 18 Sun 19 Mon 20 1/1 1 Job Tue 21 1/1 1 Job Wed 22 1/1 1 Job Thu 23 …" at bounding box center [275, 154] width 551 height 170
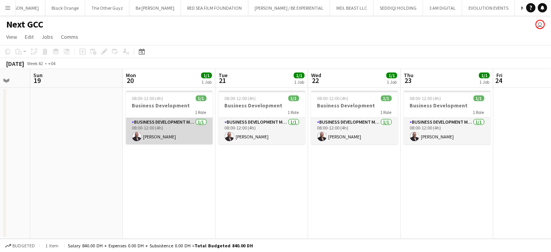
click at [151, 122] on app-card-role "Business Development Manager 1/1 08:00-12:00 (4h) Karim Naoum" at bounding box center [169, 131] width 87 height 26
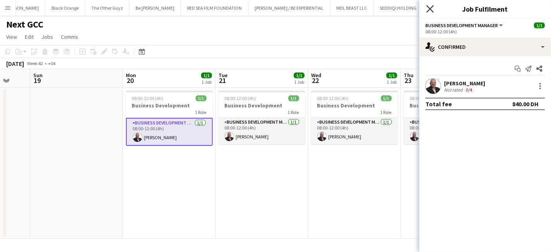
click at [431, 6] on icon "Close pop-in" at bounding box center [429, 8] width 7 height 7
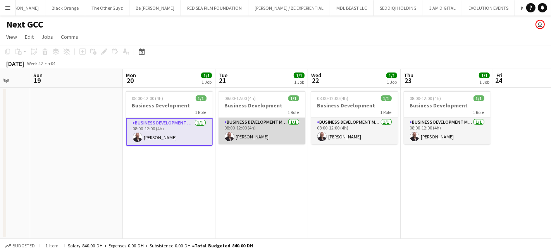
click at [243, 122] on app-card-role "Business Development Manager 1/1 08:00-12:00 (4h) Karim Naoum" at bounding box center [262, 131] width 87 height 26
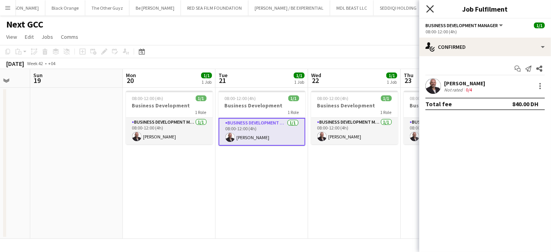
click at [434, 5] on icon "Close pop-in" at bounding box center [429, 8] width 7 height 7
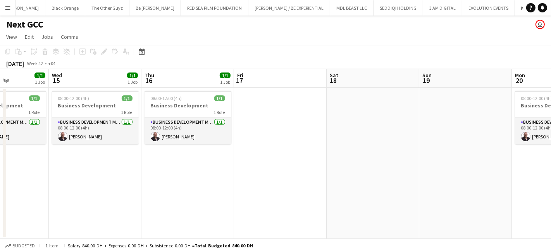
drag, startPoint x: 162, startPoint y: 209, endPoint x: 551, endPoint y: 133, distance: 396.6
click at [551, 133] on app-calendar-viewport "Sun 12 Mon 13 1/1 1 Job Tue 14 1/1 1 Job Wed 15 1/1 1 Job Thu 16 1/1 1 Job Fri …" at bounding box center [275, 154] width 551 height 170
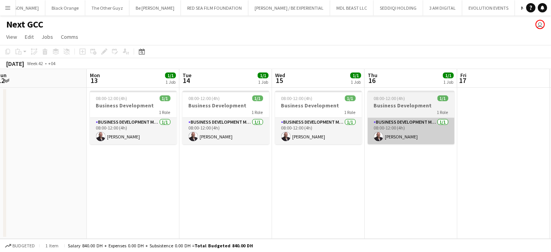
drag, startPoint x: 450, startPoint y: 132, endPoint x: 480, endPoint y: 128, distance: 29.7
click at [485, 127] on app-calendar-viewport "Fri 10 Sat 11 Sun 12 Mon 13 1/1 1 Job Tue 14 1/1 1 Job Wed 15 1/1 1 Job Thu 16 …" at bounding box center [275, 154] width 551 height 170
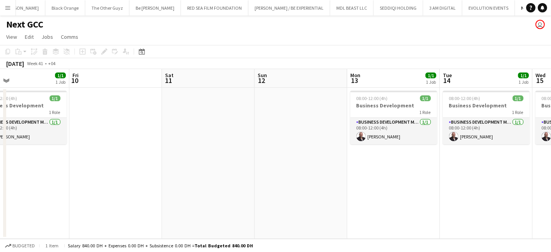
drag, startPoint x: 334, startPoint y: 155, endPoint x: 494, endPoint y: 130, distance: 161.8
click at [494, 130] on app-calendar-viewport "Tue 7 1/1 1 Job Wed 8 1/1 1 Job Thu 9 1/1 1 Job Fri 10 Sat 11 Sun 12 Mon 13 1/1…" at bounding box center [275, 154] width 551 height 170
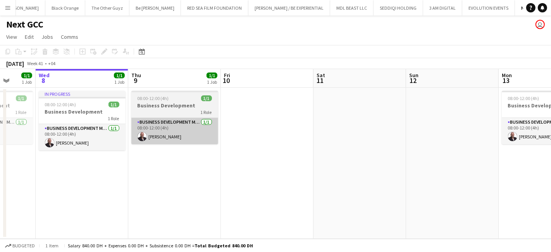
drag, startPoint x: 177, startPoint y: 190, endPoint x: 456, endPoint y: 141, distance: 282.9
click at [456, 141] on app-calendar-viewport "Sun 5 Mon 6 1/1 1 Job Tue 7 1/1 1 Job Wed 8 1/1 1 Job Thu 9 1/1 1 Job Fri 10 Sa…" at bounding box center [275, 154] width 551 height 170
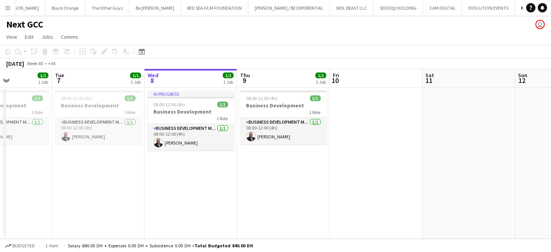
scroll to position [0, 233]
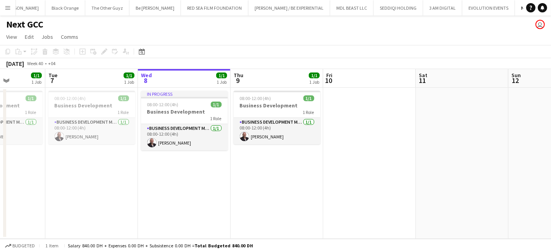
drag, startPoint x: 238, startPoint y: 181, endPoint x: -46, endPoint y: 198, distance: 285.1
click at [0, 198] on html "Menu Boards Boards Boards All jobs Status Workforce Workforce My Workforce Recr…" at bounding box center [275, 126] width 551 height 252
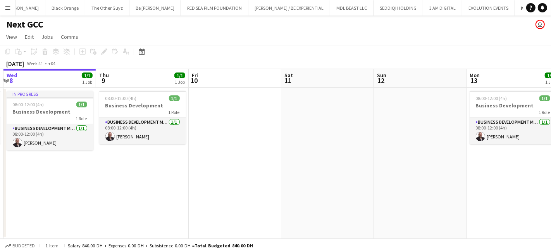
drag, startPoint x: 346, startPoint y: 117, endPoint x: -46, endPoint y: 191, distance: 398.7
click at [0, 191] on html "Menu Boards Boards Boards All jobs Status Workforce Workforce My Workforce Recr…" at bounding box center [275, 126] width 551 height 252
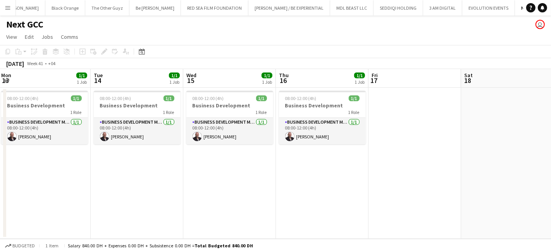
drag, startPoint x: 344, startPoint y: 132, endPoint x: 160, endPoint y: 161, distance: 186.0
click at [103, 167] on app-calendar-viewport "Fri 10 Sat 11 Sun 12 Mon 13 1/1 1 Job Tue 14 1/1 1 Job Wed 15 1/1 1 Job Thu 16 …" at bounding box center [275, 154] width 551 height 170
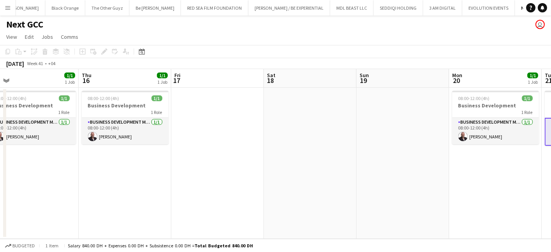
drag, startPoint x: 185, startPoint y: 162, endPoint x: 151, endPoint y: 170, distance: 35.2
click at [106, 171] on app-calendar-viewport "Sun 12 Mon 13 1/1 1 Job Tue 14 1/1 1 Job Wed 15 1/1 1 Job Thu 16 1/1 1 Job Fri …" at bounding box center [275, 154] width 551 height 170
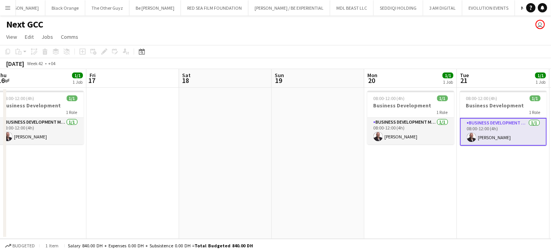
drag, startPoint x: 441, startPoint y: 153, endPoint x: 34, endPoint y: 210, distance: 411.0
click at [34, 210] on app-calendar-viewport "Mon 13 1/1 1 Job Tue 14 1/1 1 Job Wed 15 1/1 1 Job Thu 16 1/1 1 Job Fri 17 Sat …" at bounding box center [275, 154] width 551 height 170
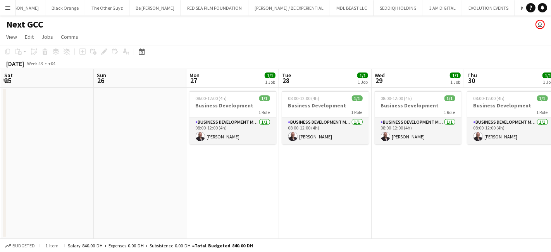
drag, startPoint x: 459, startPoint y: 175, endPoint x: 94, endPoint y: 223, distance: 368.3
click at [51, 228] on app-calendar-viewport "Wed 22 1/1 1 Job Thu 23 1/1 1 Job Fri 24 Sat 25 Sun 26 Mon 27 1/1 1 Job Tue 28 …" at bounding box center [275, 154] width 551 height 170
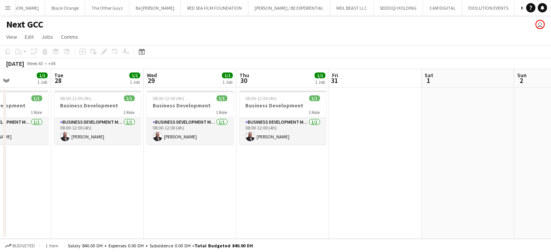
drag, startPoint x: 332, startPoint y: 195, endPoint x: 256, endPoint y: 188, distance: 76.8
click at [215, 192] on app-calendar-viewport "Fri 24 Sat 25 Sun 26 Mon 27 1/1 1 Job Tue 28 1/1 1 Job Wed 29 1/1 1 Job Thu 30 …" at bounding box center [275, 154] width 551 height 170
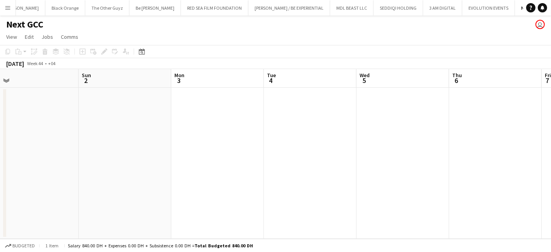
drag, startPoint x: 551, startPoint y: 152, endPoint x: 146, endPoint y: 206, distance: 408.7
click at [144, 205] on app-calendar-viewport "Wed 29 1/1 1 Job Thu 30 1/1 1 Job Fri 31 Sat 1 Sun 2 Mon 3 Tue 4 Wed 5 Thu 6 Fr…" at bounding box center [275, 154] width 551 height 170
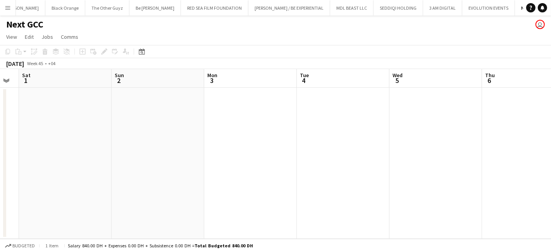
drag, startPoint x: 473, startPoint y: 184, endPoint x: 535, endPoint y: 160, distance: 67.1
click at [551, 160] on app-calendar-viewport "Thu 30 1/1 1 Job Fri 31 Sat 1 Sun 2 Mon 3 Tue 4 Wed 5 Thu 6 Fri 7 Sat 8 Sun 9 0…" at bounding box center [275, 154] width 551 height 170
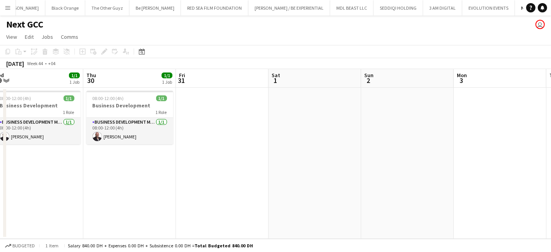
drag, startPoint x: 551, startPoint y: 137, endPoint x: 413, endPoint y: 153, distance: 139.0
click at [551, 135] on app-calendar-viewport "Mon 27 1/1 1 Job Tue 28 1/1 1 Job Wed 29 1/1 1 Job Thu 30 1/1 1 Job Fri 31 Sat …" at bounding box center [275, 154] width 551 height 170
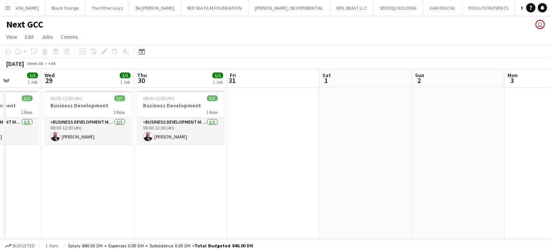
drag, startPoint x: 231, startPoint y: 184, endPoint x: 419, endPoint y: 156, distance: 190.1
click at [419, 156] on app-calendar-viewport "Mon 27 1/1 1 Job Tue 28 1/1 1 Job Wed 29 1/1 1 Job Thu 30 1/1 1 Job Fri 31 Sat …" at bounding box center [275, 154] width 551 height 170
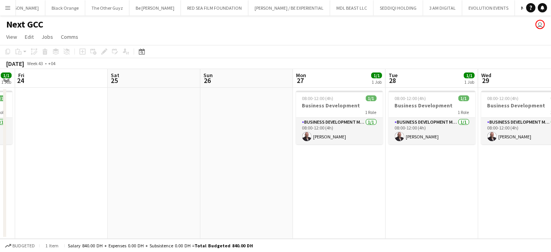
drag, startPoint x: 386, startPoint y: 157, endPoint x: 278, endPoint y: 173, distance: 109.7
click at [460, 143] on app-calendar-viewport "Wed 22 1/1 1 Job Thu 23 1/1 1 Job Fri 24 Sat 25 Sun 26 Mon 27 1/1 1 Job Tue 28 …" at bounding box center [275, 154] width 551 height 170
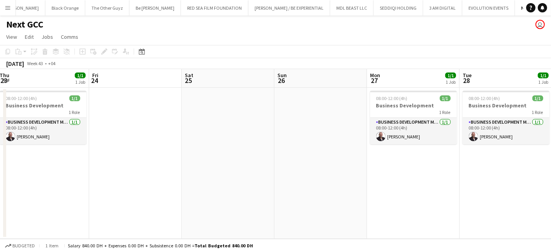
scroll to position [0, 166]
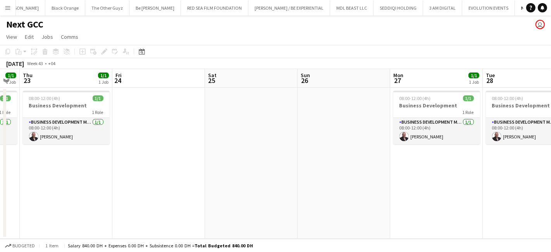
click at [318, 173] on app-calendar-viewport "Tue 21 1/1 1 Job Wed 22 1/1 1 Job Thu 23 1/1 1 Job Fri 24 Sat 25 Sun 26 Mon 27 …" at bounding box center [275, 154] width 551 height 170
drag, startPoint x: 410, startPoint y: 7, endPoint x: 406, endPoint y: 10, distance: 5.5
click at [462, 8] on button "EVOLUTION EVENTS Close" at bounding box center [488, 7] width 53 height 15
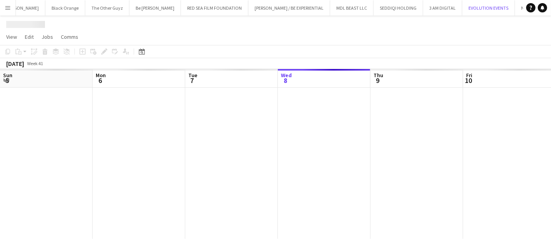
scroll to position [0, 185]
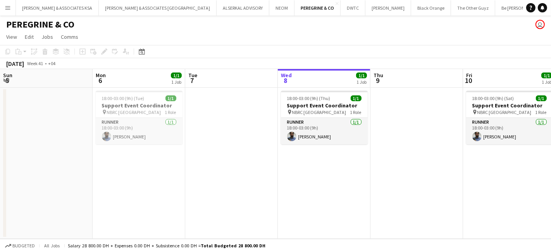
scroll to position [0, 185]
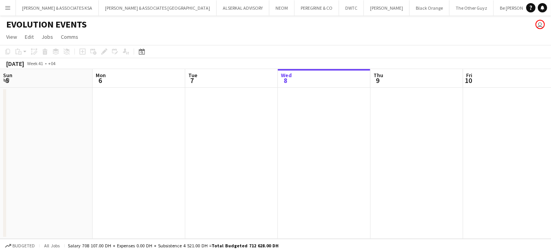
scroll to position [0, 185]
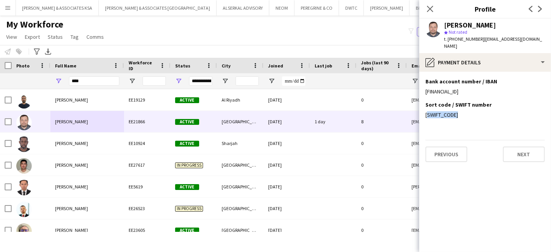
drag, startPoint x: 431, startPoint y: 6, endPoint x: 419, endPoint y: 6, distance: 11.6
click at [430, 6] on icon "Close pop-in" at bounding box center [430, 9] width 6 height 6
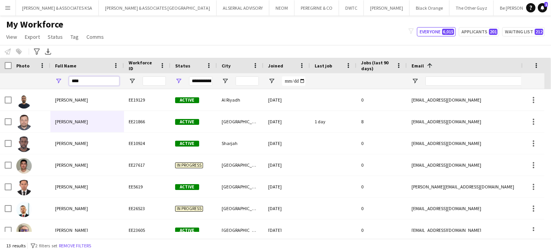
drag, startPoint x: 90, startPoint y: 82, endPoint x: 40, endPoint y: 83, distance: 49.6
click at [40, 83] on div "**********" at bounding box center [497, 81] width 995 height 16
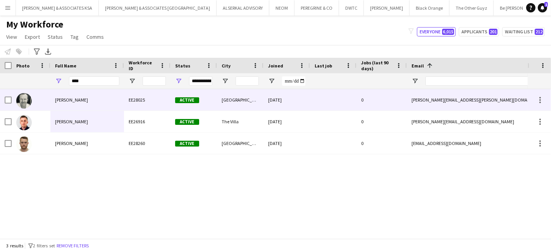
click at [66, 100] on span "[PERSON_NAME]" at bounding box center [71, 100] width 33 height 6
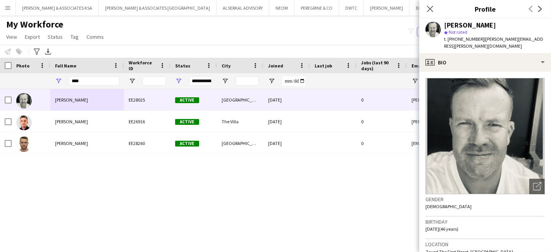
drag, startPoint x: 445, startPoint y: 24, endPoint x: 493, endPoint y: 27, distance: 48.2
click at [493, 27] on div "[PERSON_NAME]" at bounding box center [494, 25] width 101 height 7
copy div "[PERSON_NAME]"
drag, startPoint x: 109, startPoint y: 79, endPoint x: 39, endPoint y: 77, distance: 69.8
click at [39, 77] on div "**********" at bounding box center [497, 81] width 995 height 16
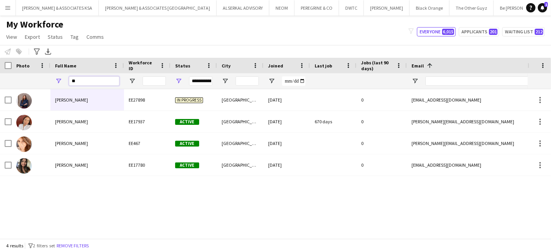
type input "*"
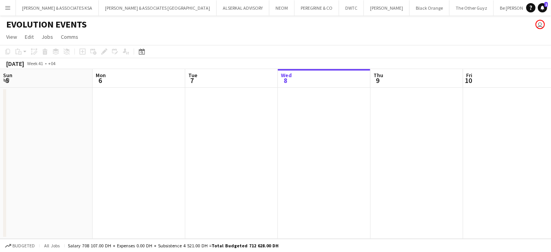
scroll to position [0, 185]
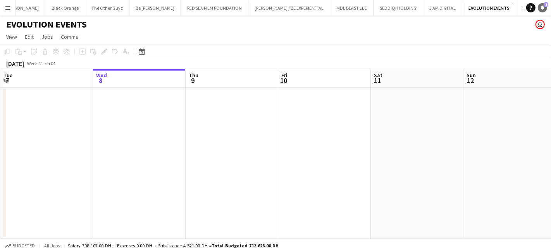
click at [545, 8] on icon "Notifications" at bounding box center [542, 7] width 5 height 5
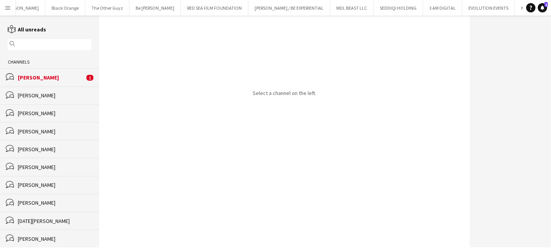
click at [59, 71] on div "bubbles [PERSON_NAME] 1" at bounding box center [49, 77] width 99 height 18
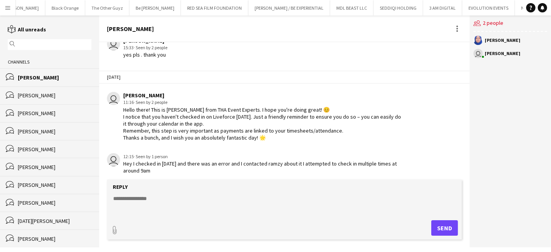
scroll to position [1023, 0]
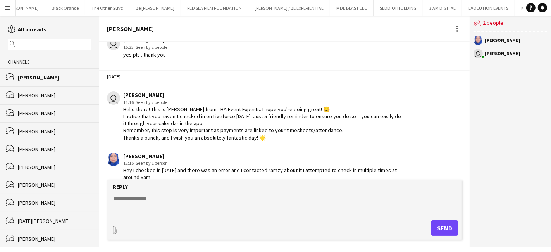
click at [8, 6] on app-icon "Menu" at bounding box center [8, 8] width 6 height 6
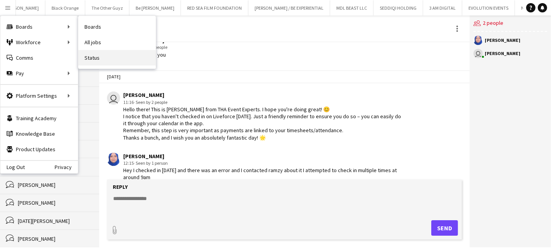
click at [122, 62] on link "Status" at bounding box center [117, 58] width 78 height 16
